Goal: Obtain resource: Download file/media

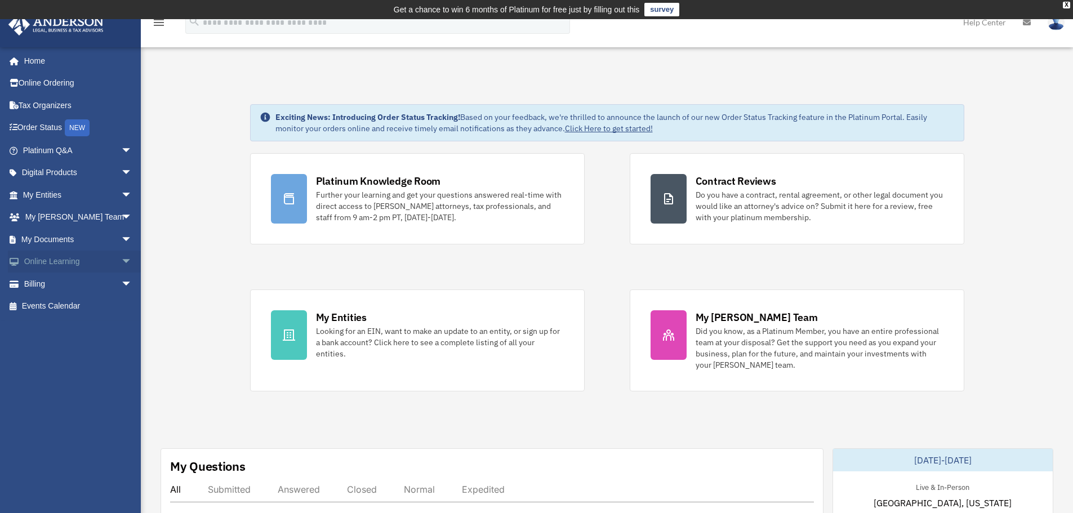
click at [121, 264] on span "arrow_drop_down" at bounding box center [132, 262] width 23 height 23
click at [121, 264] on span "arrow_drop_up" at bounding box center [132, 262] width 23 height 23
click at [121, 237] on span "arrow_drop_down" at bounding box center [132, 239] width 23 height 23
click at [99, 262] on link "Box" at bounding box center [82, 262] width 133 height 23
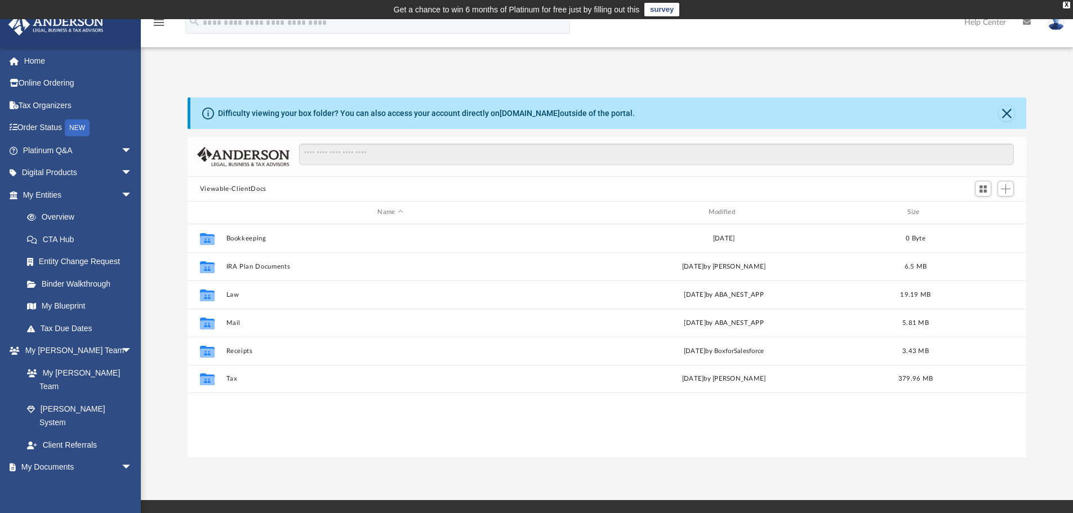
scroll to position [248, 830]
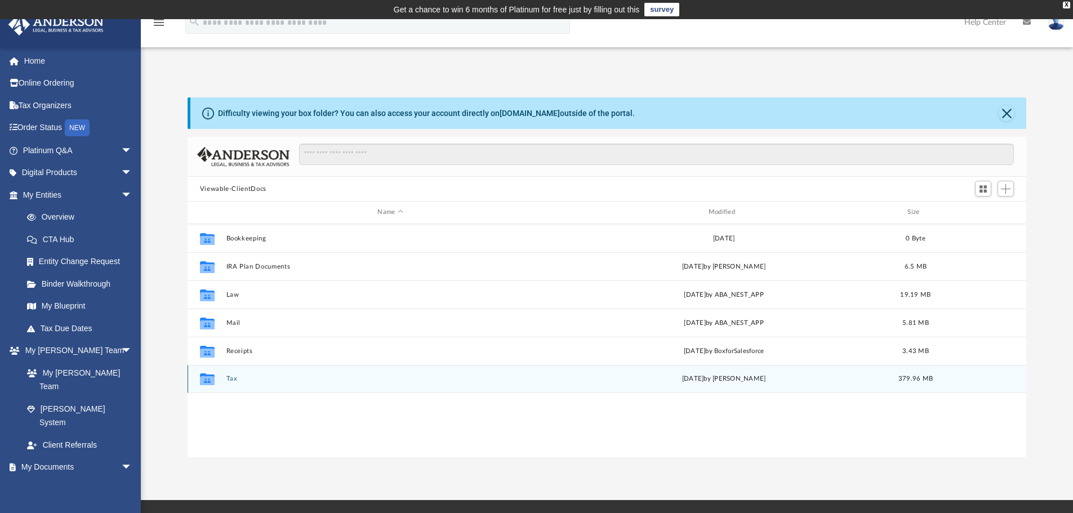
click at [447, 388] on div "Collaborated Folder Tax Tue Sep 16 2025 by Veronica Escobar Torres 379.96 MB" at bounding box center [607, 379] width 839 height 28
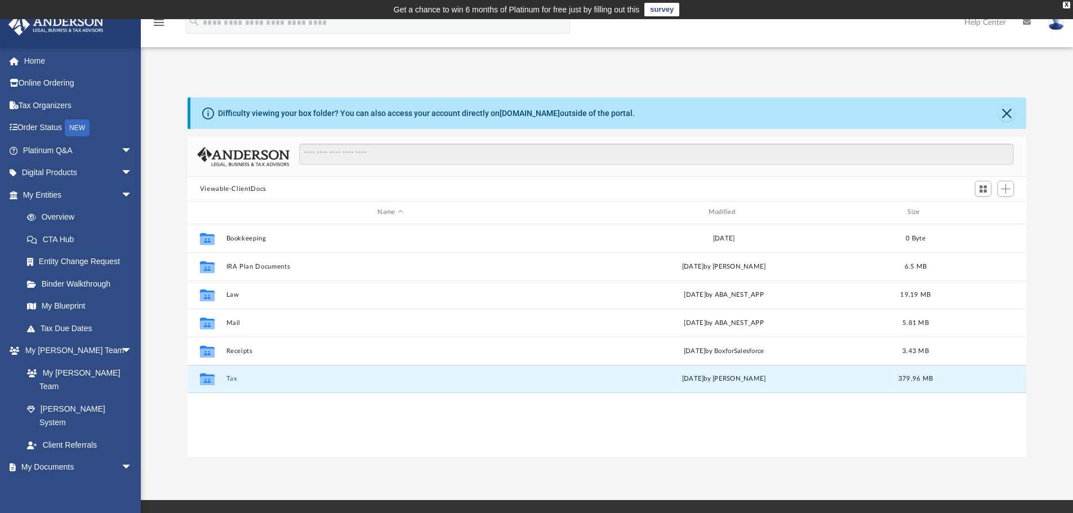
click at [576, 70] on div "App ket.kwan@gmail.com Sign Out ket.kwan@gmail.com Home Online Ordering Tax Org…" at bounding box center [536, 259] width 1073 height 395
click at [448, 379] on button "Tax" at bounding box center [390, 378] width 328 height 7
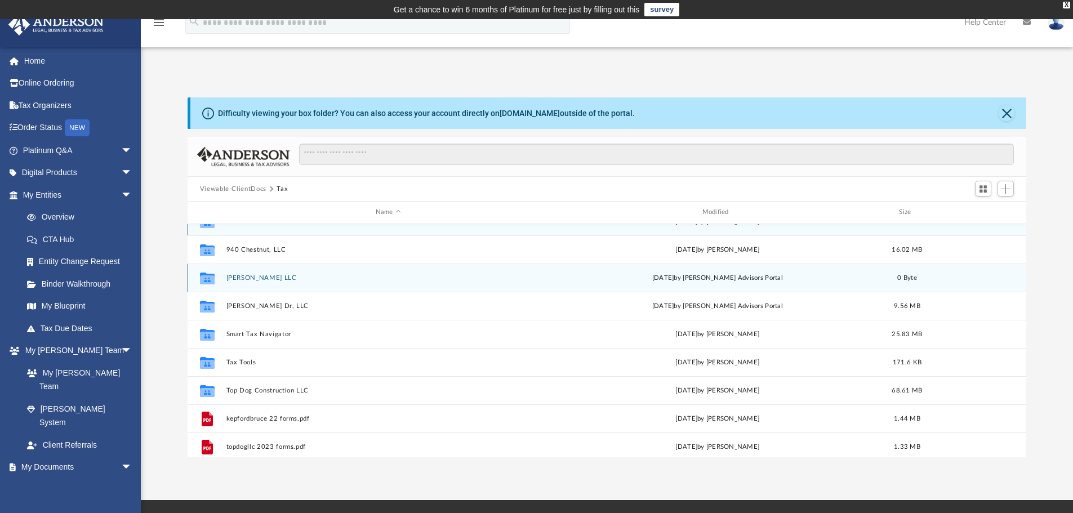
scroll to position [0, 0]
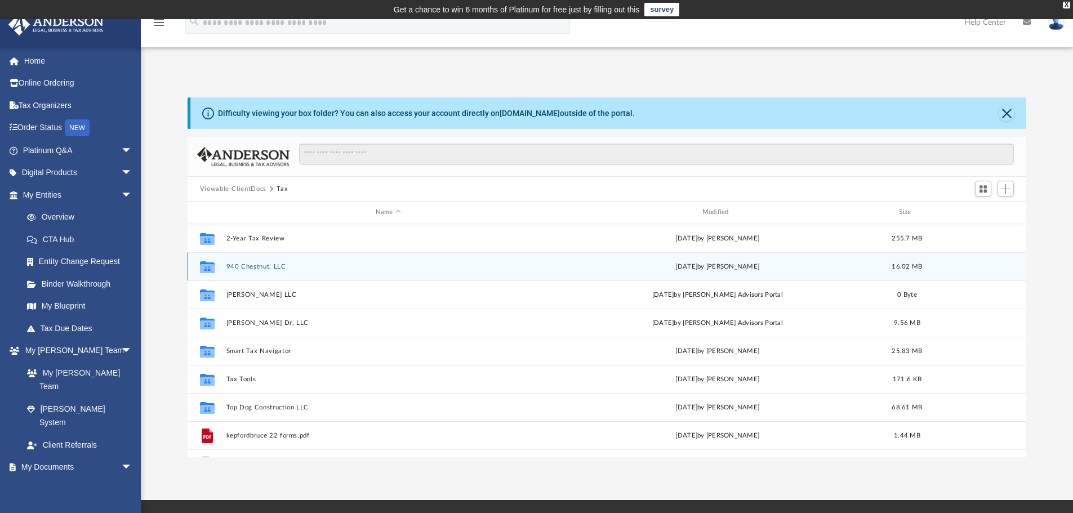
click at [407, 263] on button "940 Chestnut, LLC" at bounding box center [388, 266] width 324 height 7
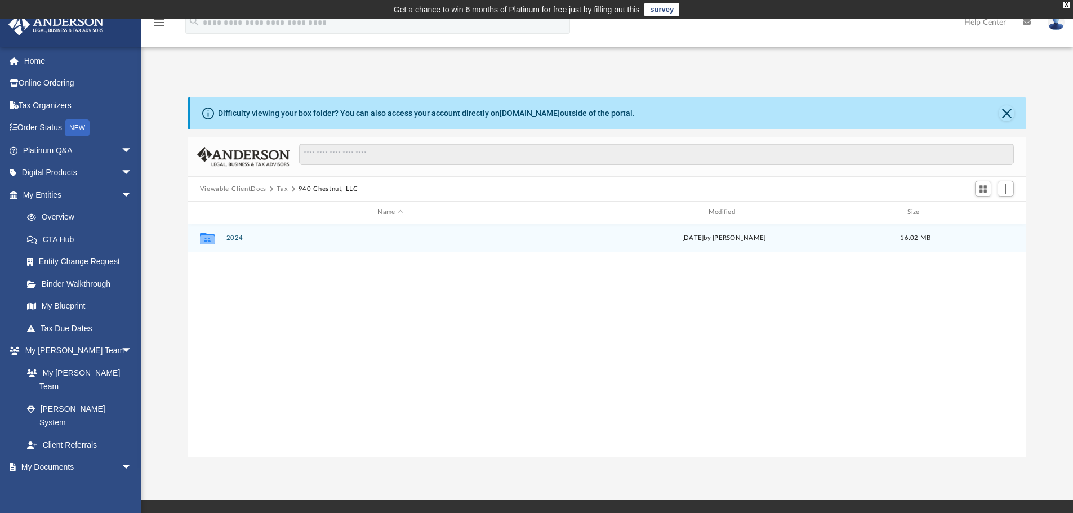
click at [317, 235] on button "2024" at bounding box center [390, 237] width 328 height 7
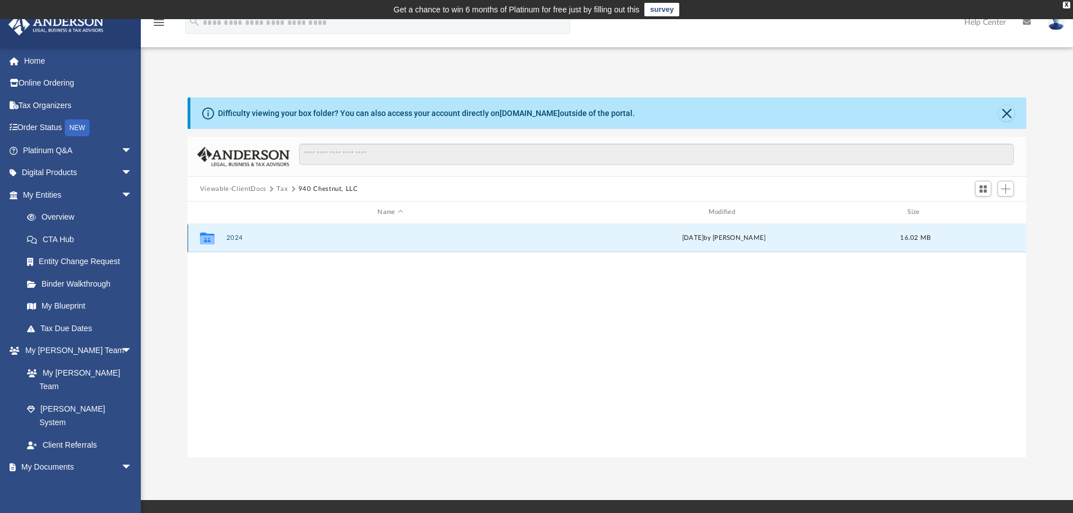
click at [317, 235] on button "2024" at bounding box center [390, 237] width 328 height 7
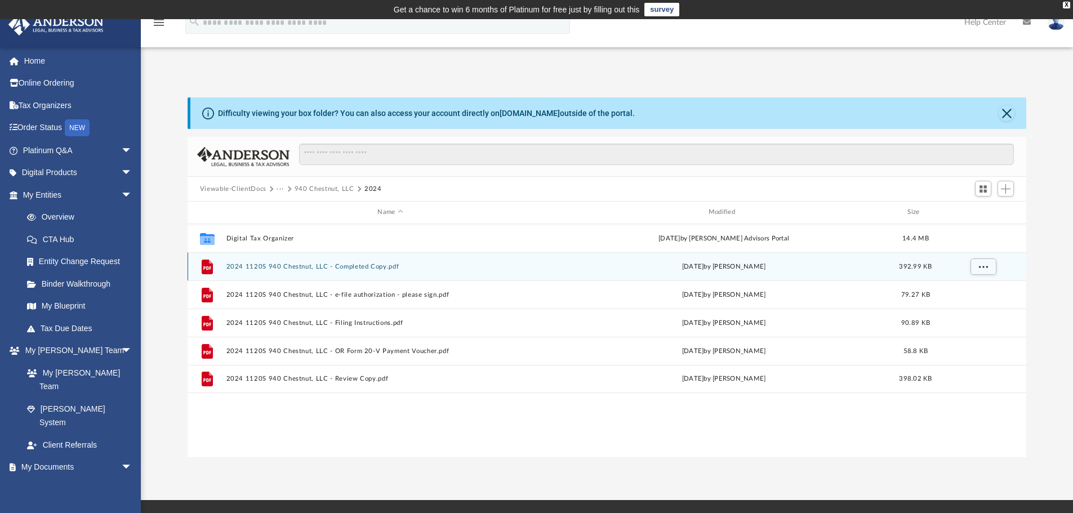
click at [502, 267] on button "2024 1120S 940 Chestnut, LLC - Completed Copy.pdf" at bounding box center [390, 266] width 328 height 7
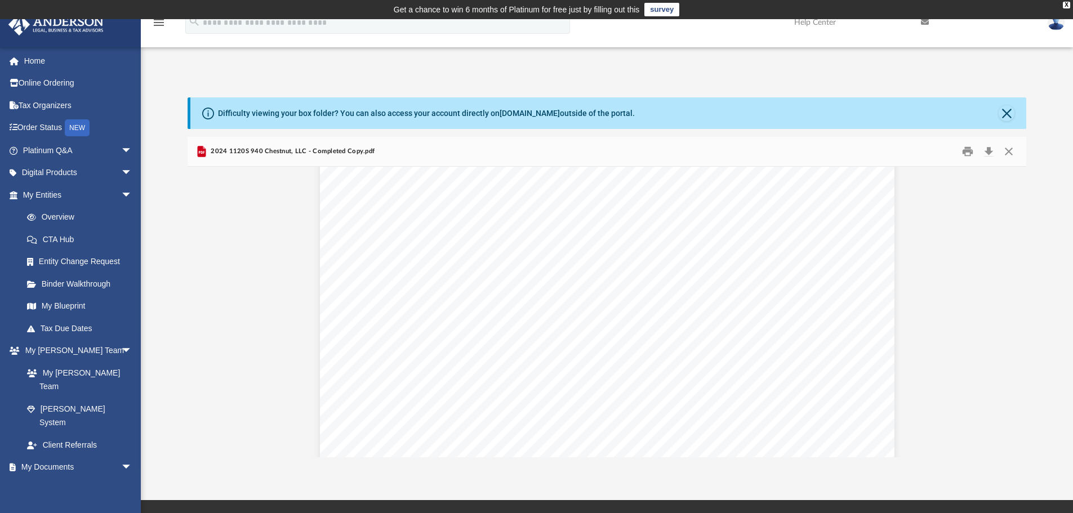
scroll to position [13631, 0]
click at [988, 152] on button "Download" at bounding box center [988, 151] width 20 height 17
